Goal: Communication & Community: Answer question/provide support

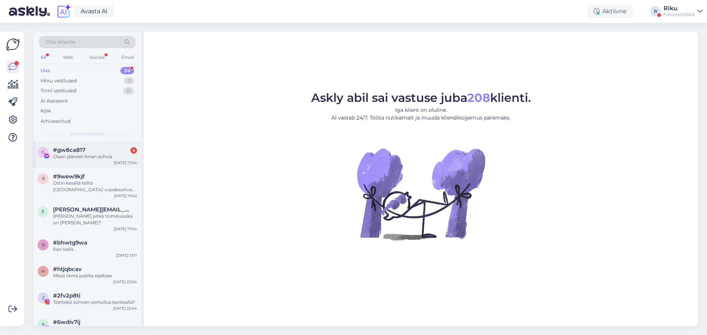
click at [110, 159] on div "Olaan jääneet ilman sohvia" at bounding box center [95, 157] width 84 height 7
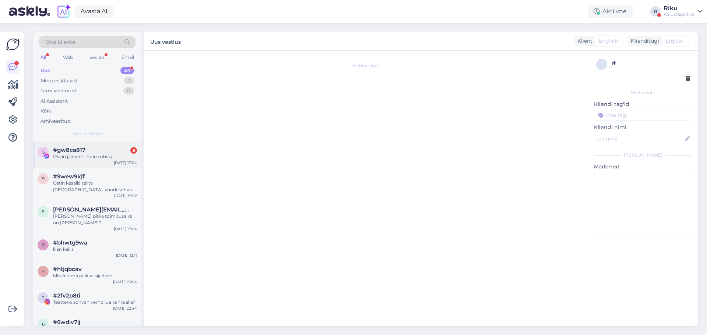
scroll to position [110, 0]
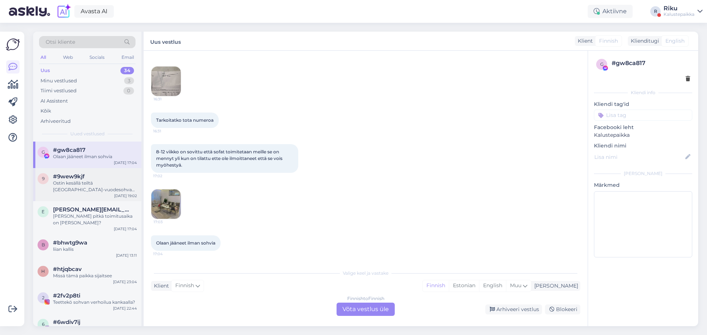
click at [100, 181] on div "Ostin kesällä teiltä [GEOGRAPHIC_DATA]-vuodesohvan. Toimittajilta puuttui sillo…" at bounding box center [95, 186] width 84 height 13
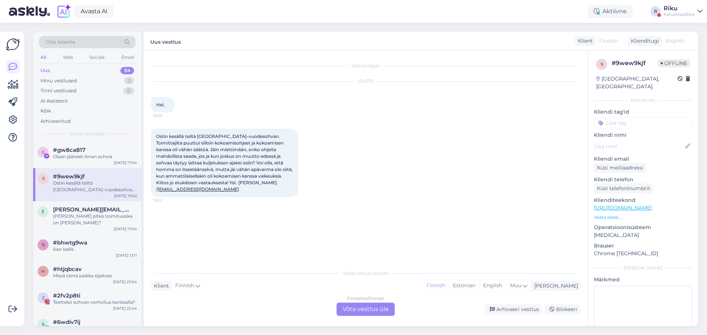
scroll to position [0, 0]
click at [95, 152] on div "#gw8ca817" at bounding box center [95, 150] width 84 height 7
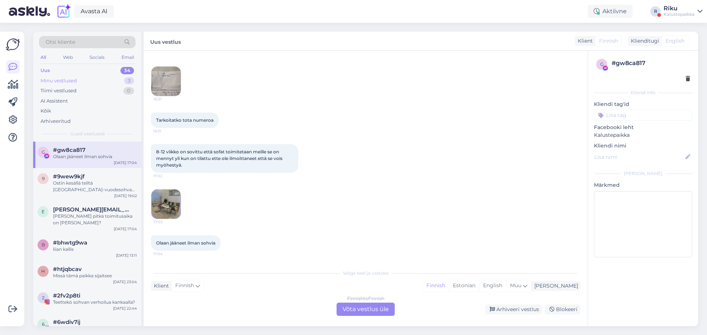
click at [95, 82] on div "Minu vestlused 3" at bounding box center [87, 81] width 96 height 10
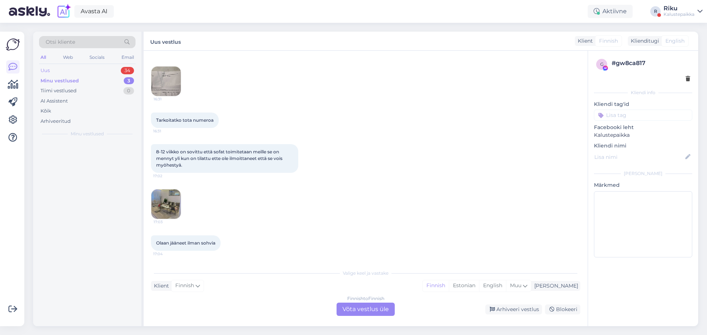
click at [101, 69] on div "Uus 34" at bounding box center [87, 71] width 96 height 10
click at [106, 81] on div "Minu vestlused 3" at bounding box center [87, 81] width 96 height 10
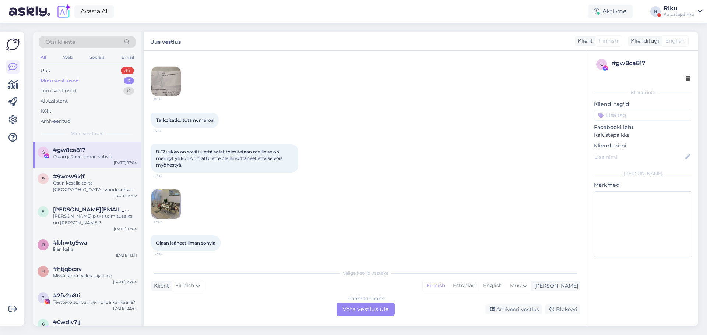
click at [234, 216] on div "17:03" at bounding box center [365, 204] width 429 height 46
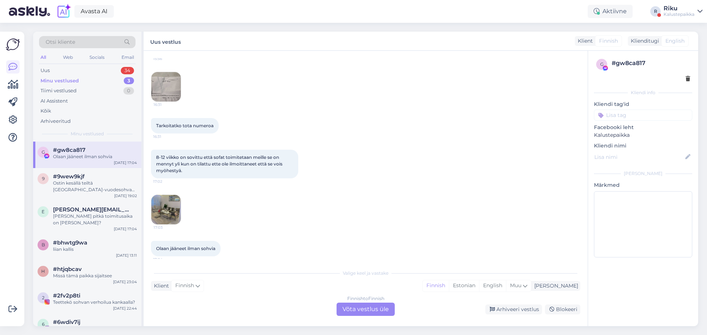
scroll to position [110, 0]
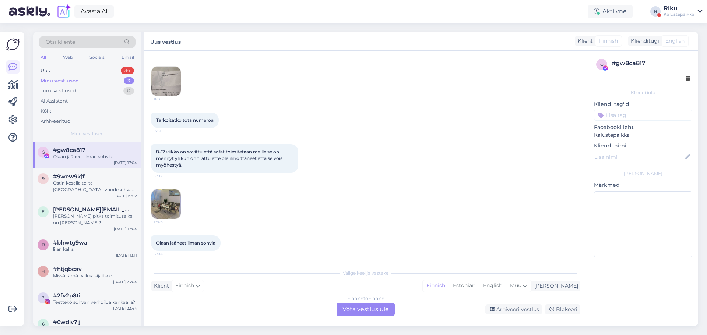
click at [159, 81] on img at bounding box center [165, 81] width 29 height 29
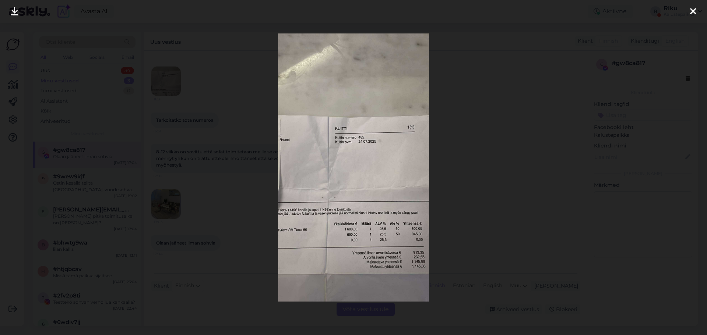
click at [449, 168] on div at bounding box center [353, 167] width 707 height 335
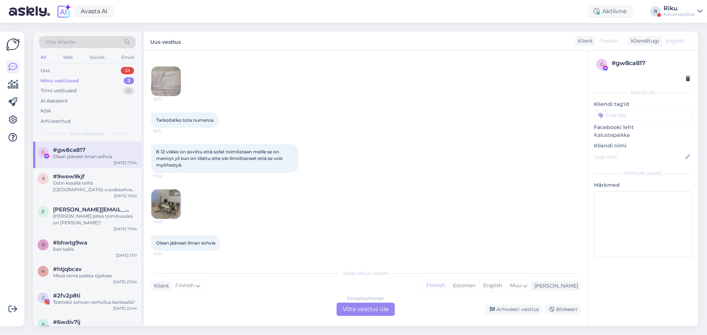
click at [475, 106] on div "Tarkoitatko tota numeroa 16:31" at bounding box center [365, 121] width 429 height 32
drag, startPoint x: 515, startPoint y: 66, endPoint x: 508, endPoint y: 70, distance: 8.4
click at [508, 70] on div "16:31" at bounding box center [365, 81] width 429 height 46
click at [507, 32] on div "Uus vestlus Klient Finnish Klienditugi English" at bounding box center [421, 41] width 554 height 19
click at [359, 39] on div "Uus vestlus Klient Finnish Klienditugi English" at bounding box center [421, 41] width 554 height 19
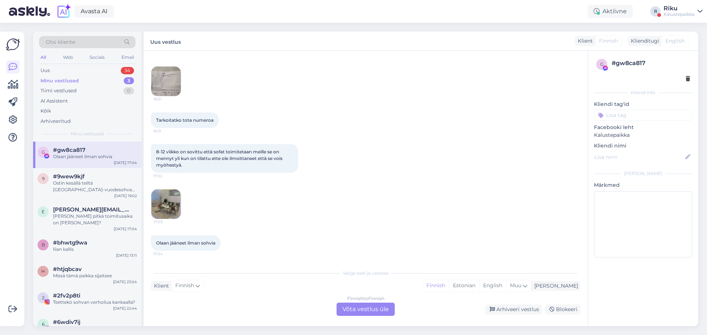
click at [358, 39] on div "Uus vestlus Klient Finnish Klienditugi English" at bounding box center [421, 41] width 554 height 19
click at [359, 38] on div "Uus vestlus Klient Finnish Klienditugi English" at bounding box center [421, 41] width 554 height 19
click at [362, 38] on div "Uus vestlus Klient Finnish Klienditugi English" at bounding box center [421, 41] width 554 height 19
click at [518, 107] on div "Tarkoitatko tota numeroa 16:31" at bounding box center [365, 121] width 429 height 32
click at [516, 140] on div "8-12 viikko on sovittu että sofat toimitetaan meille se on mennyt yli kun on ti…" at bounding box center [365, 158] width 429 height 45
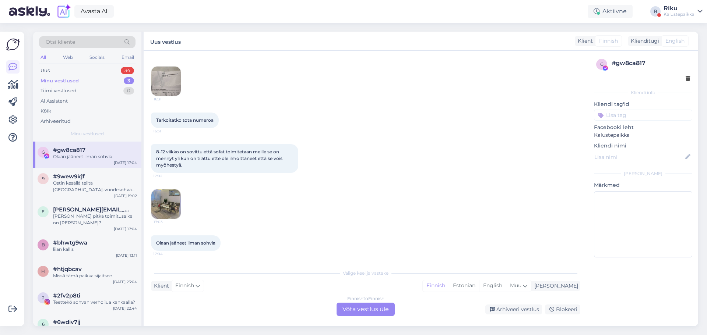
click at [389, 165] on div "8-12 viikko on sovittu että sofat toimitetaan meille se on mennyt yli kun on ti…" at bounding box center [365, 158] width 429 height 45
click at [481, 120] on div "Tarkoitatko tota numeroa 16:31" at bounding box center [365, 121] width 429 height 32
click at [422, 111] on div "Tarkoitatko tota numeroa 16:31" at bounding box center [365, 121] width 429 height 32
click at [474, 57] on div "Vestlus algas [DATE] Se on hyvä jos toimitus tule silloin kun sanottu 😢😥😥 19:49…" at bounding box center [366, 189] width 444 height 276
